Goal: Ask a question

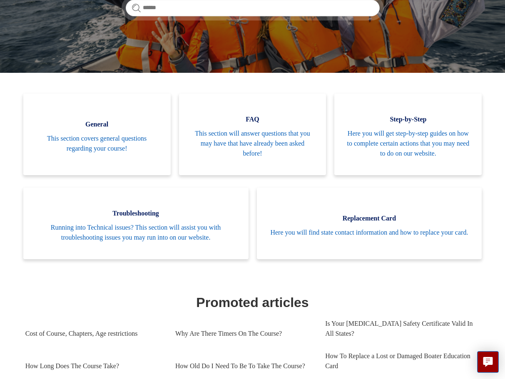
scroll to position [170, 0]
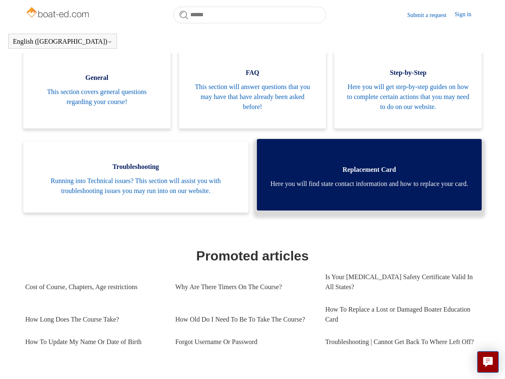
click at [364, 182] on span "Here you will find state contact information and how to replace your card." at bounding box center [369, 184] width 200 height 10
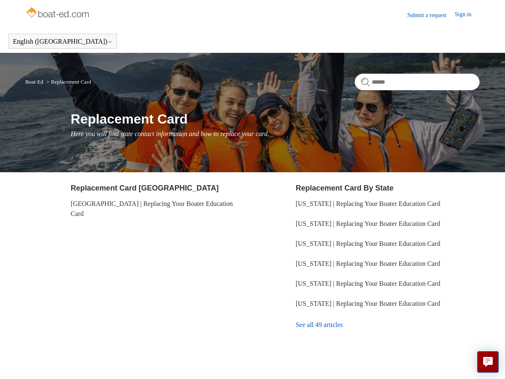
scroll to position [22, 0]
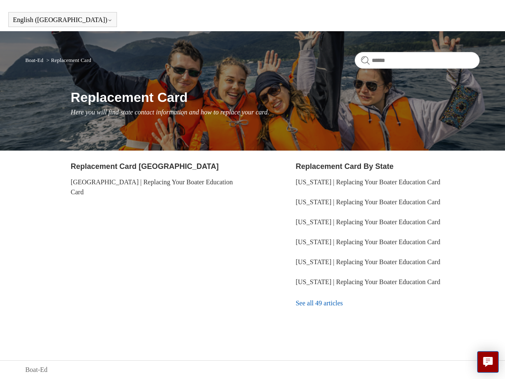
click at [325, 304] on link "See all 49 articles" at bounding box center [387, 303] width 184 height 22
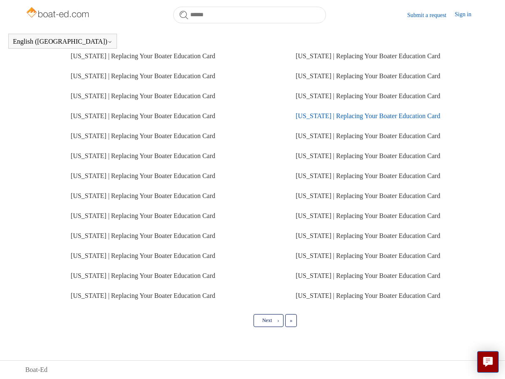
scroll to position [146, 0]
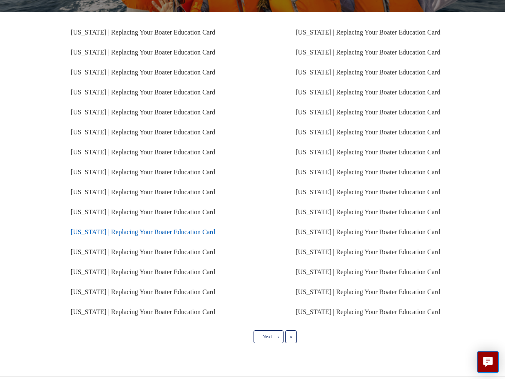
click at [136, 235] on link "New Jersey | Replacing Your Boater Education Card" at bounding box center [143, 231] width 144 height 7
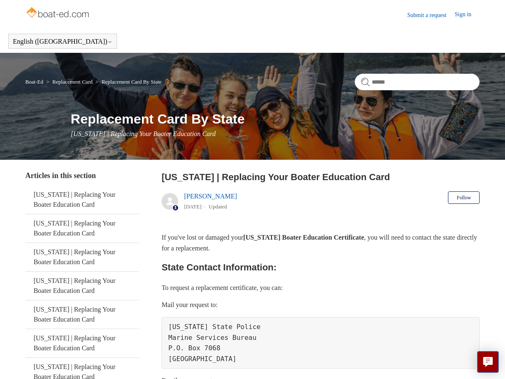
click at [59, 11] on img at bounding box center [58, 13] width 66 height 17
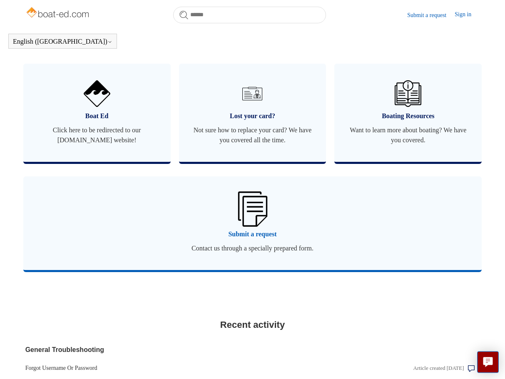
scroll to position [571, 0]
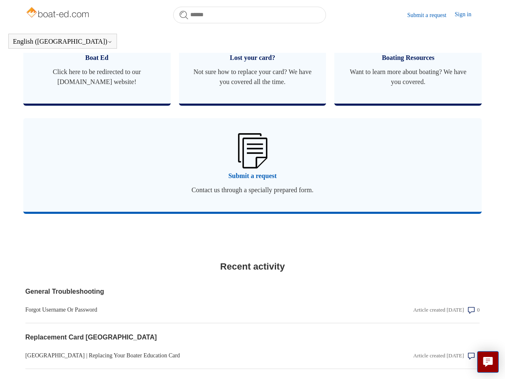
click at [244, 195] on span "Contact us through a specially prepared form." at bounding box center [252, 190] width 433 height 10
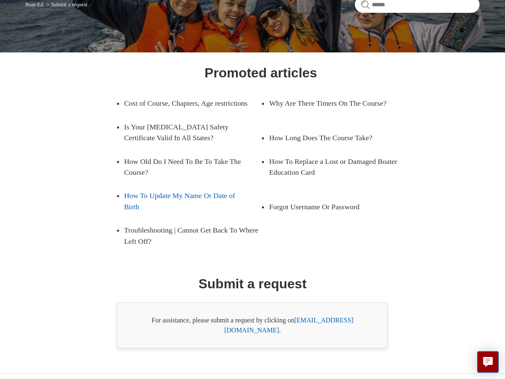
scroll to position [85, 0]
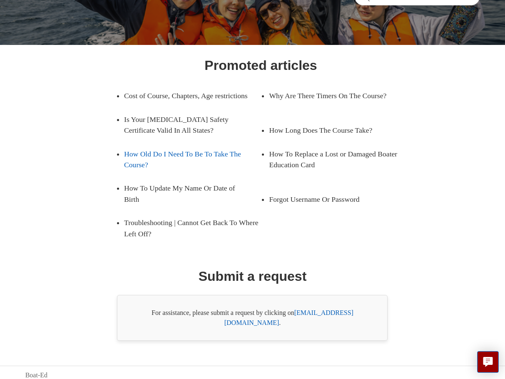
click at [173, 164] on link "How Old Do I Need To Be To Take The Course?" at bounding box center [186, 159] width 124 height 35
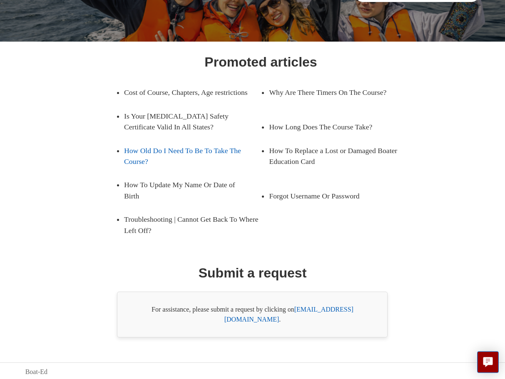
scroll to position [92, 0]
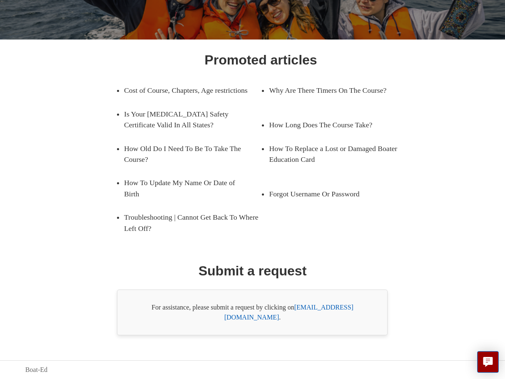
click at [319, 318] on link "support@boat-ed.com" at bounding box center [288, 312] width 129 height 17
drag, startPoint x: 295, startPoint y: 323, endPoint x: 366, endPoint y: 326, distance: 71.2
click at [368, 324] on div "For assistance, please submit a request by clicking on support@boat-ed.com ." at bounding box center [252, 312] width 270 height 46
copy div "support@boat-ed.com ."
